Goal: Navigation & Orientation: Find specific page/section

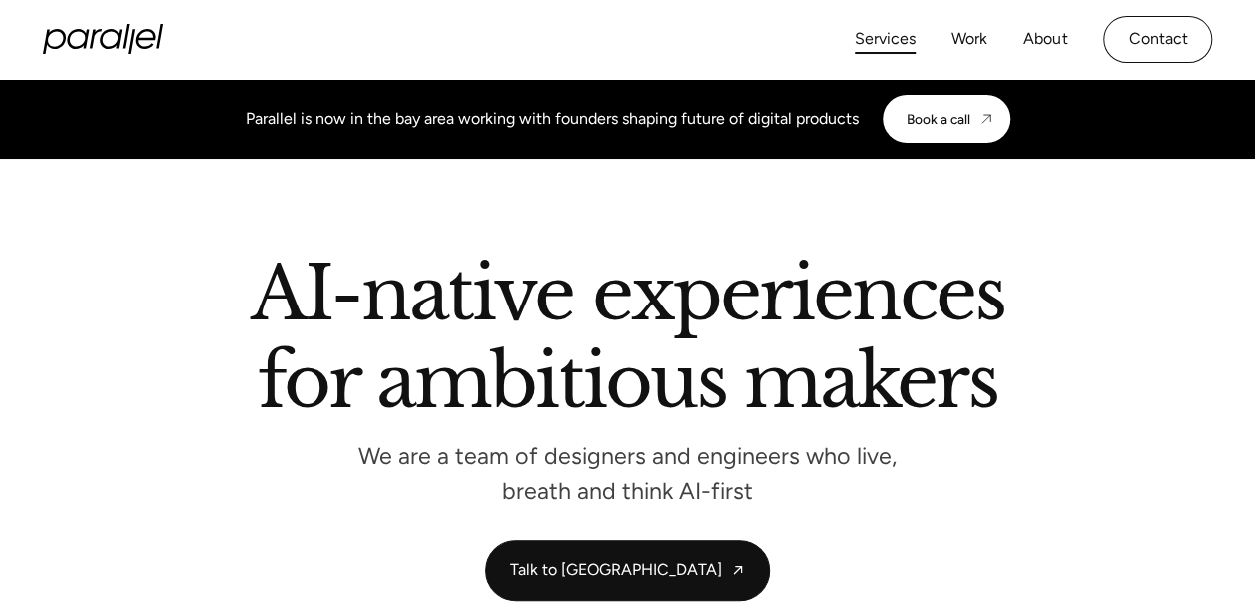
click at [896, 33] on link "Services" at bounding box center [885, 39] width 61 height 29
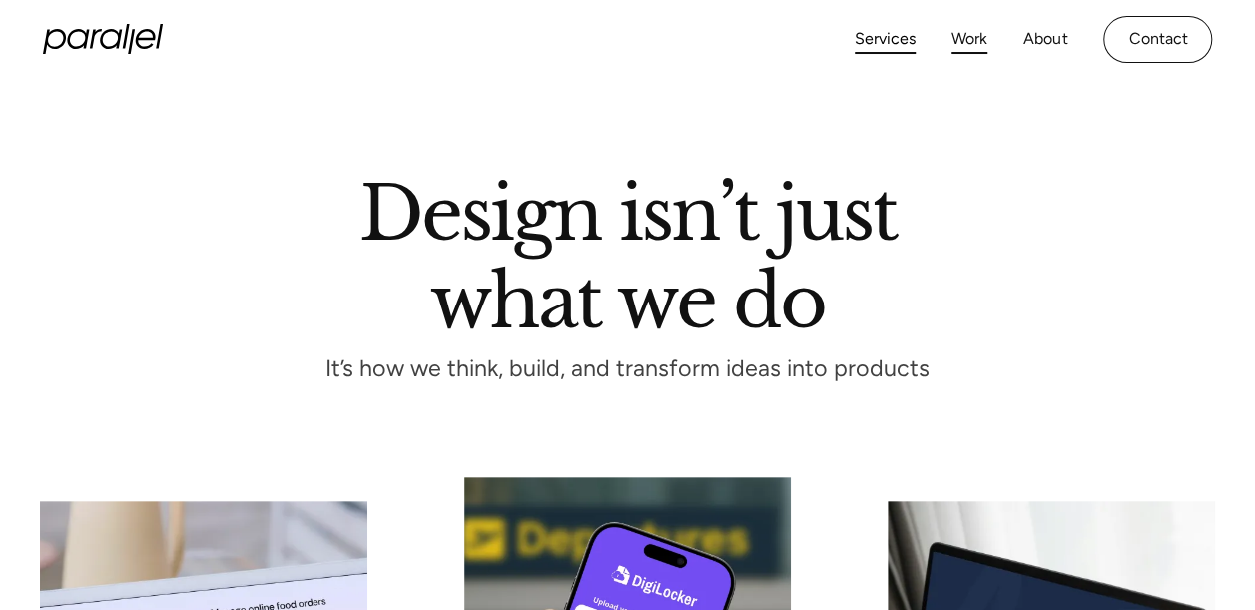
click at [973, 28] on link "Work" at bounding box center [969, 39] width 36 height 29
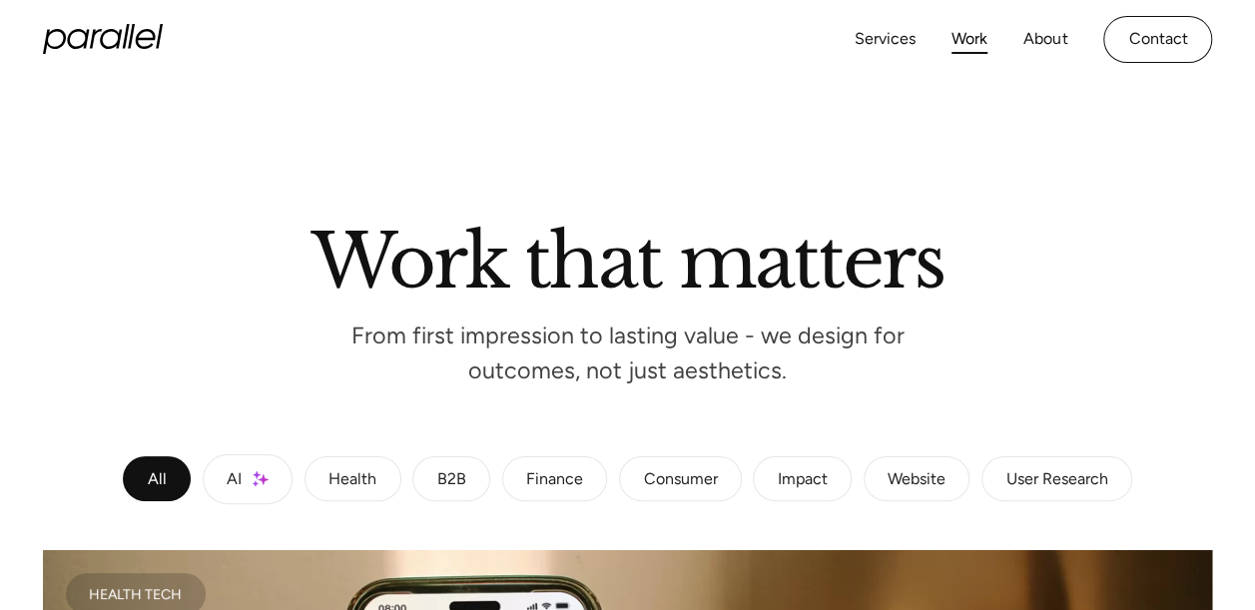
click at [90, 39] on icon "home" at bounding box center [103, 39] width 120 height 30
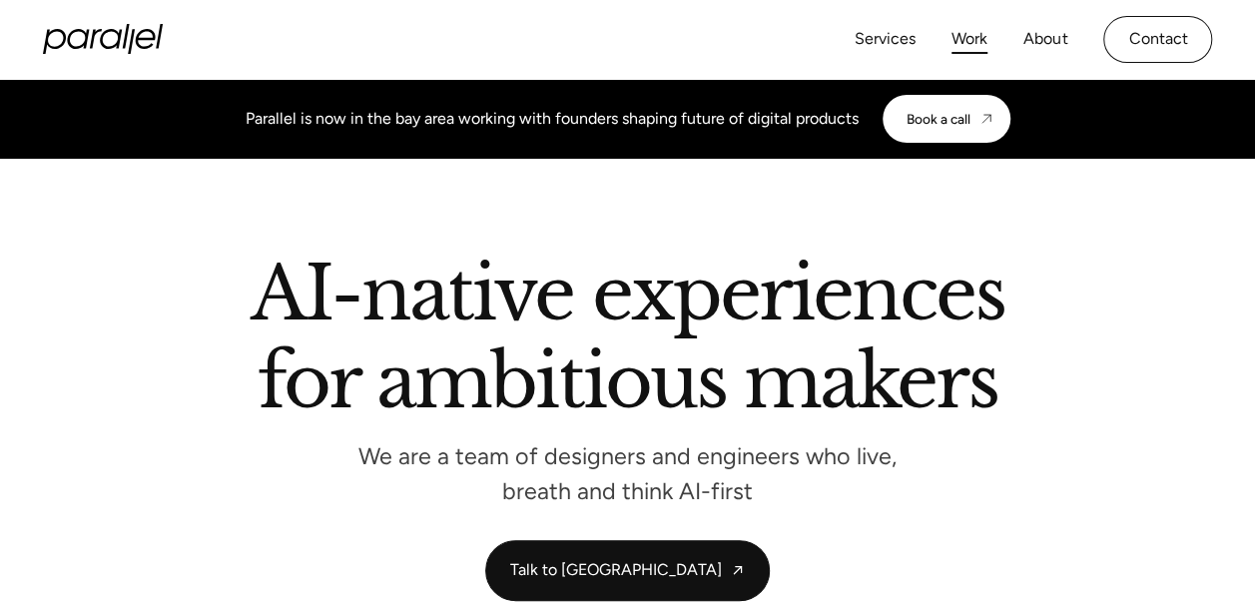
click at [966, 34] on link "Work" at bounding box center [969, 39] width 36 height 29
